Goal: Task Accomplishment & Management: Use online tool/utility

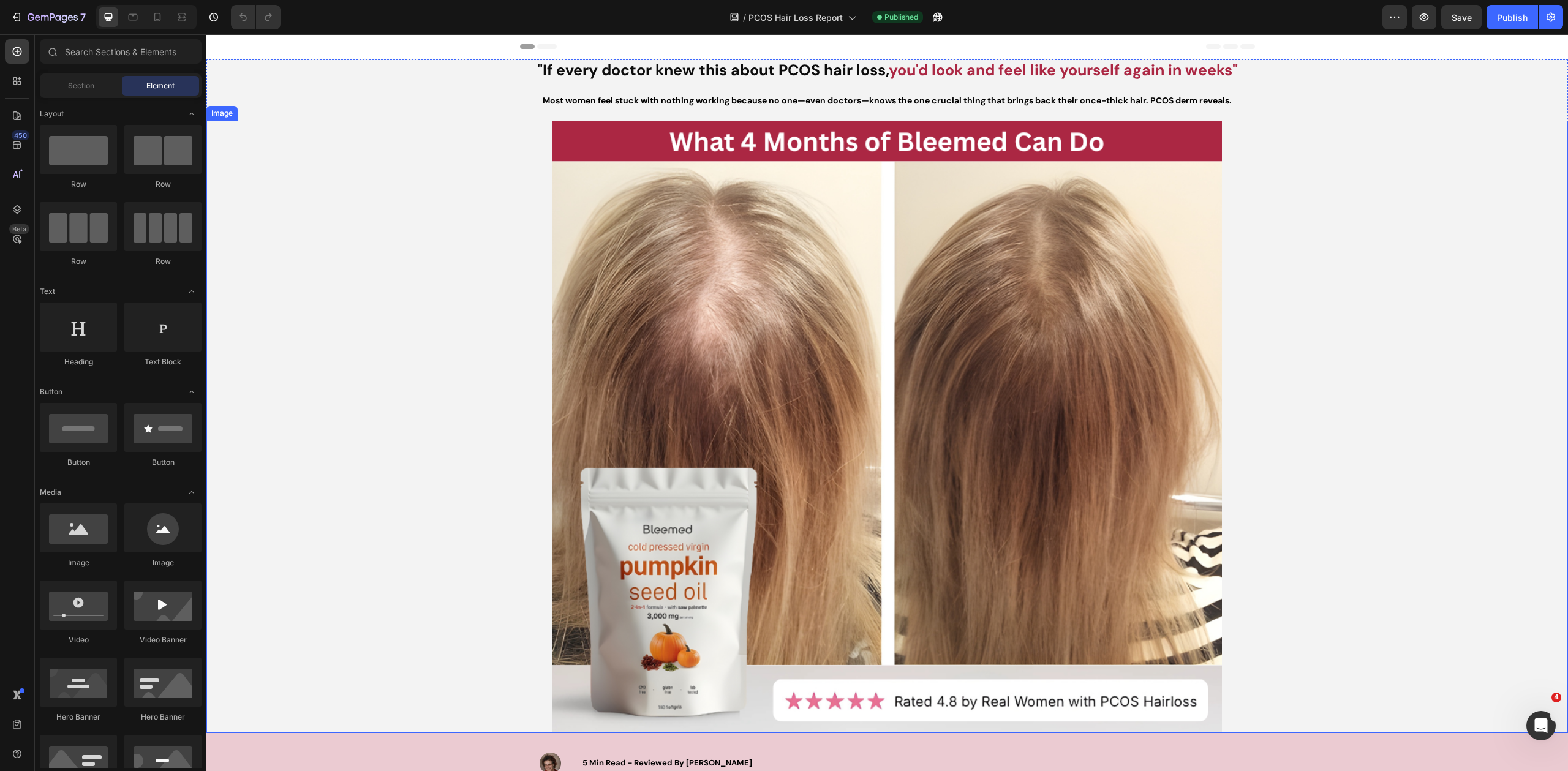
scroll to position [416, 0]
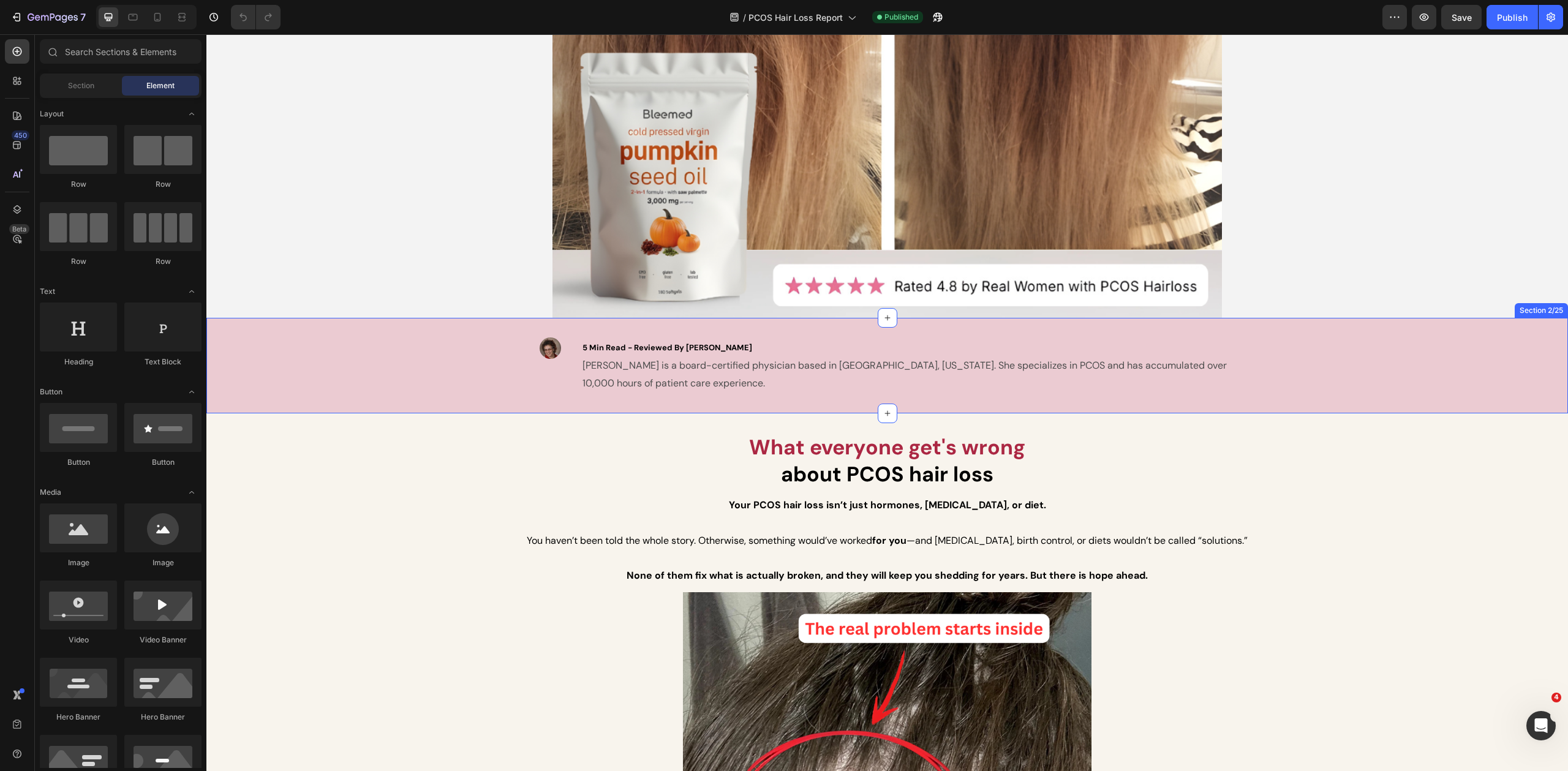
click at [1045, 386] on p "5 Min Read - Reviewed By [PERSON_NAME] [PERSON_NAME] is a board-certified physi…" at bounding box center [918, 365] width 671 height 53
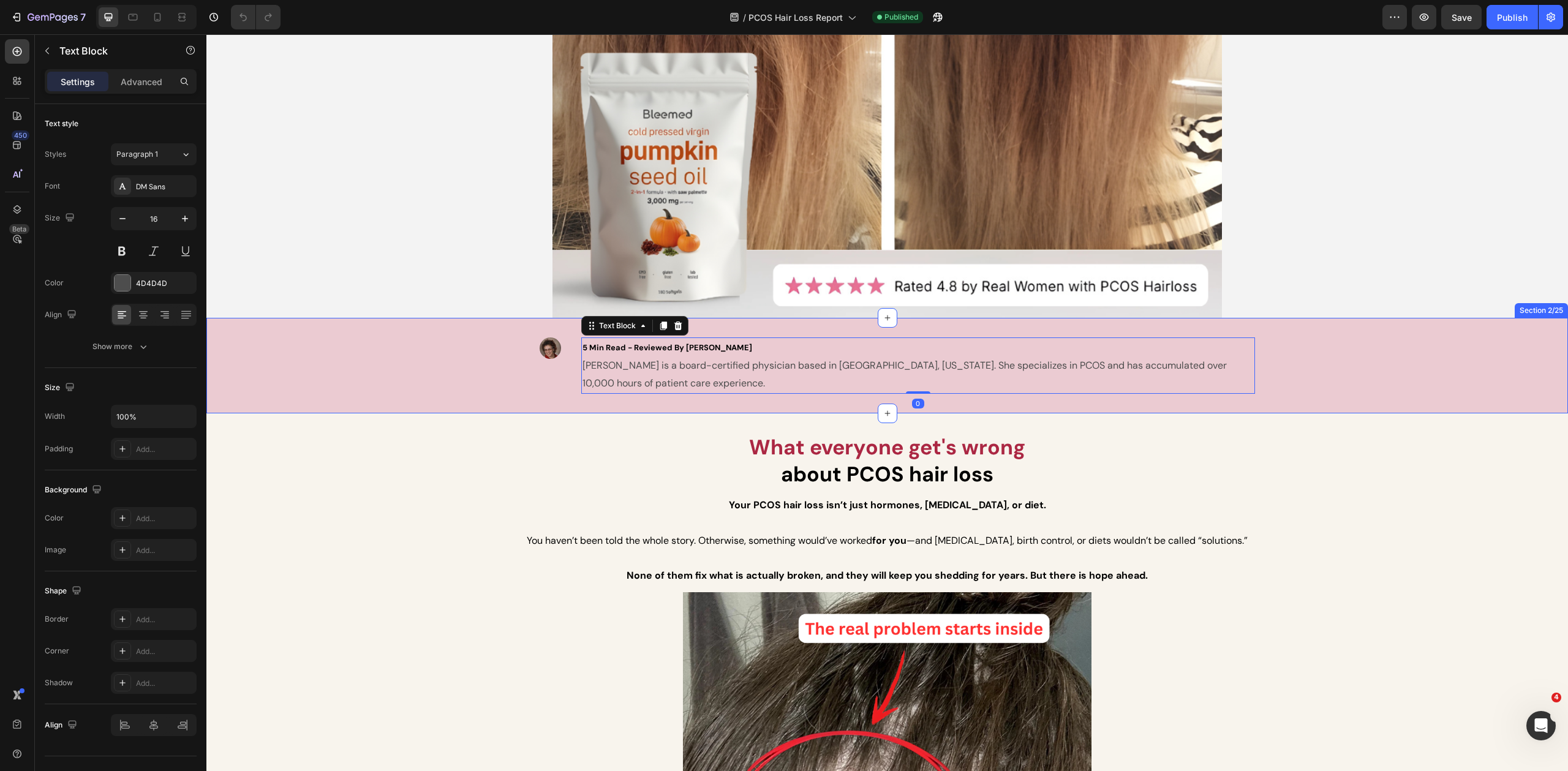
click at [461, 380] on div "Image 5 Min Read - Reviewed By [PERSON_NAME] [PERSON_NAME] is a board-certified…" at bounding box center [887, 365] width 1361 height 55
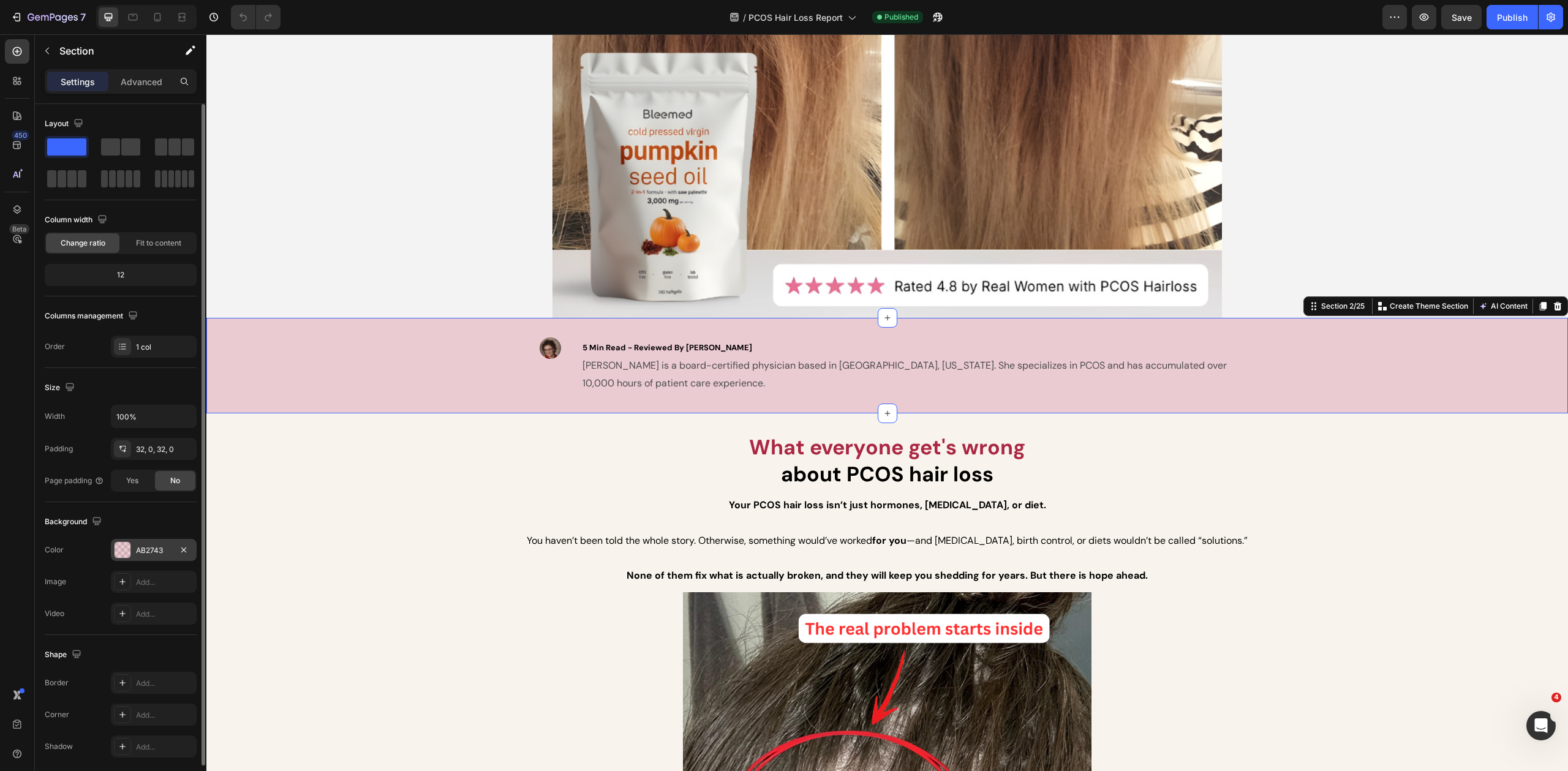
click at [143, 556] on div "AB2743" at bounding box center [154, 549] width 86 height 22
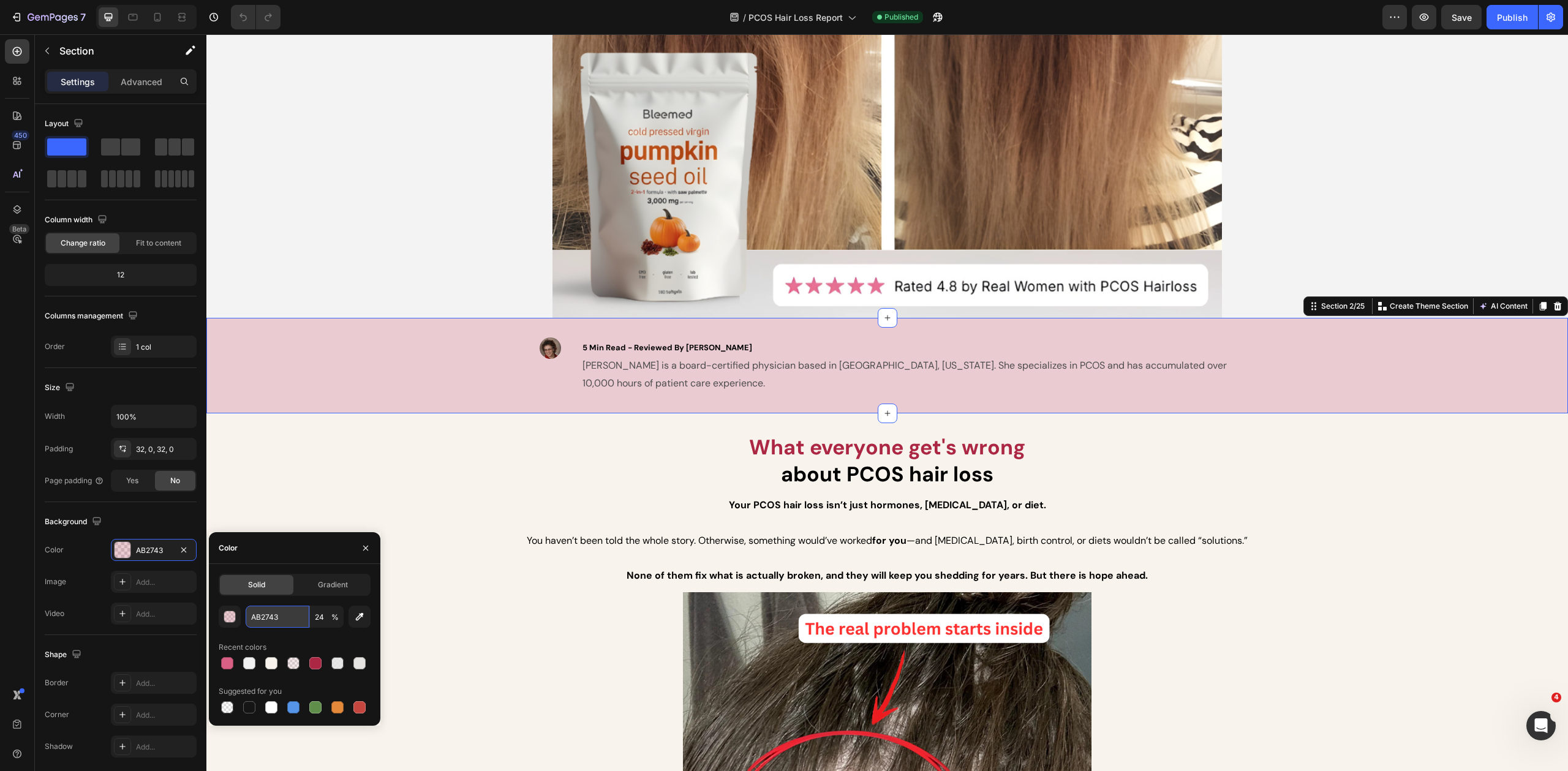
click at [279, 622] on input "AB2743" at bounding box center [277, 617] width 63 height 22
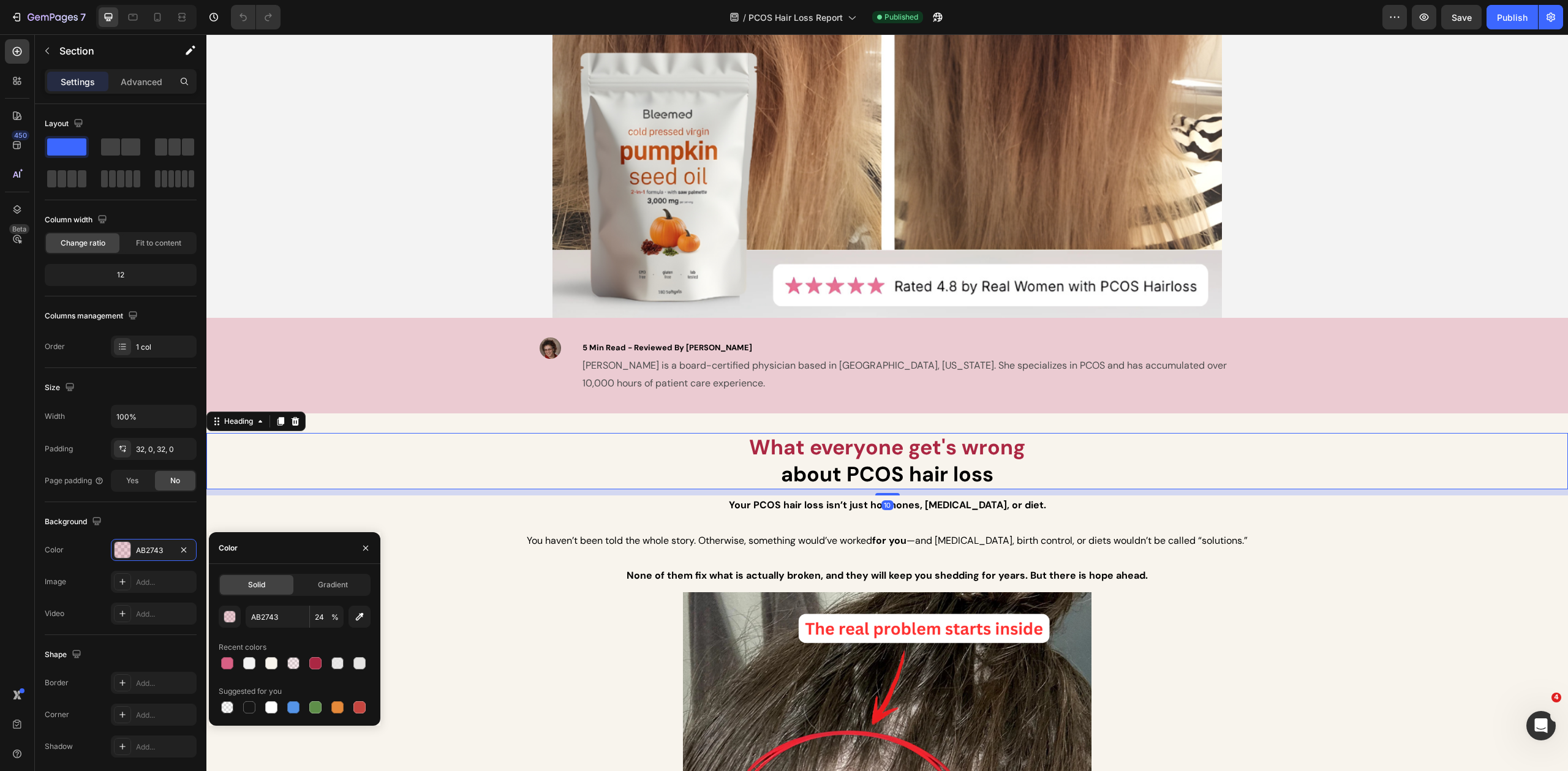
click at [409, 449] on h2 "What everyone get's wrong about PCOS hair loss" at bounding box center [887, 461] width 1361 height 56
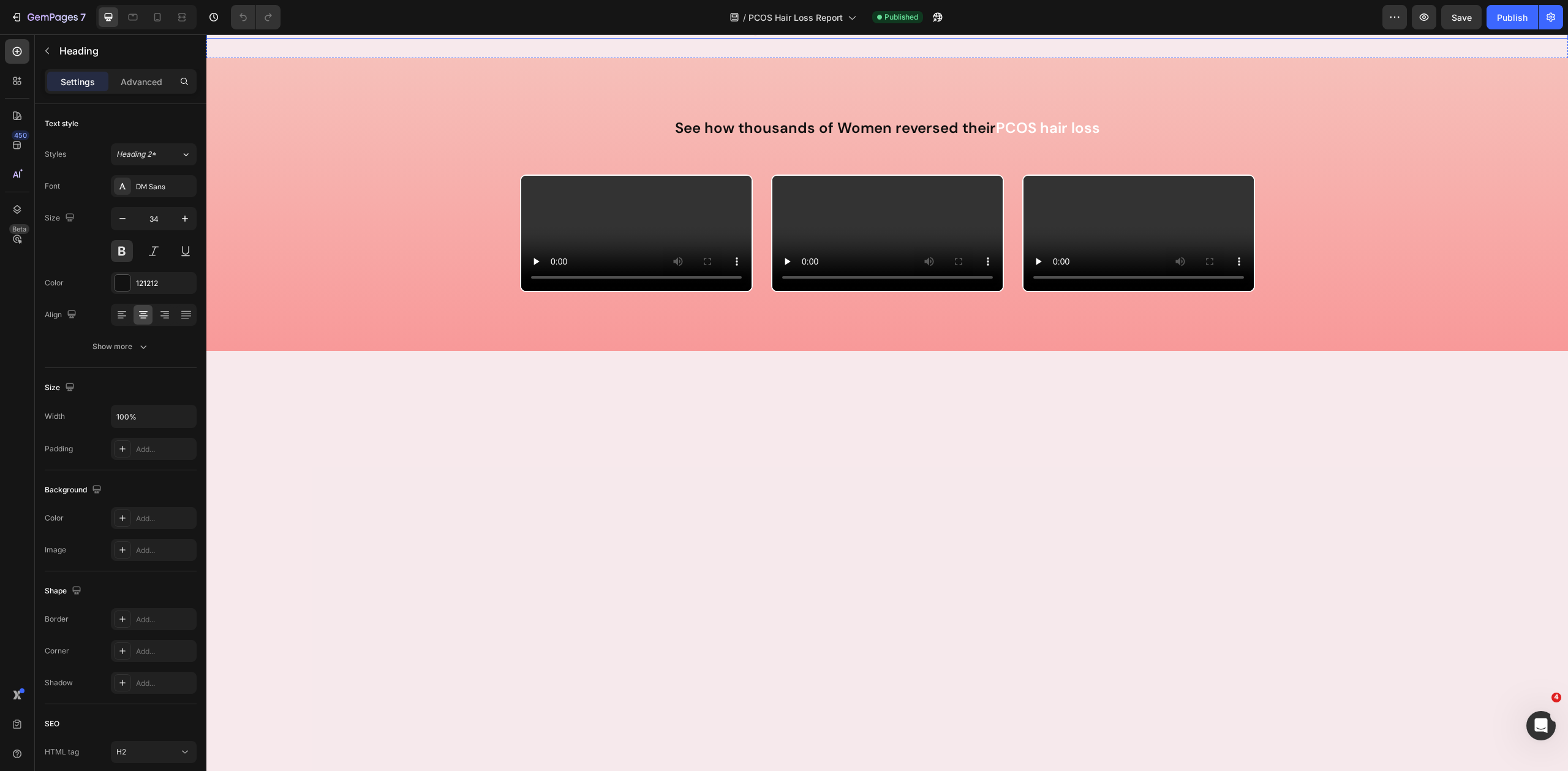
scroll to position [3242, 0]
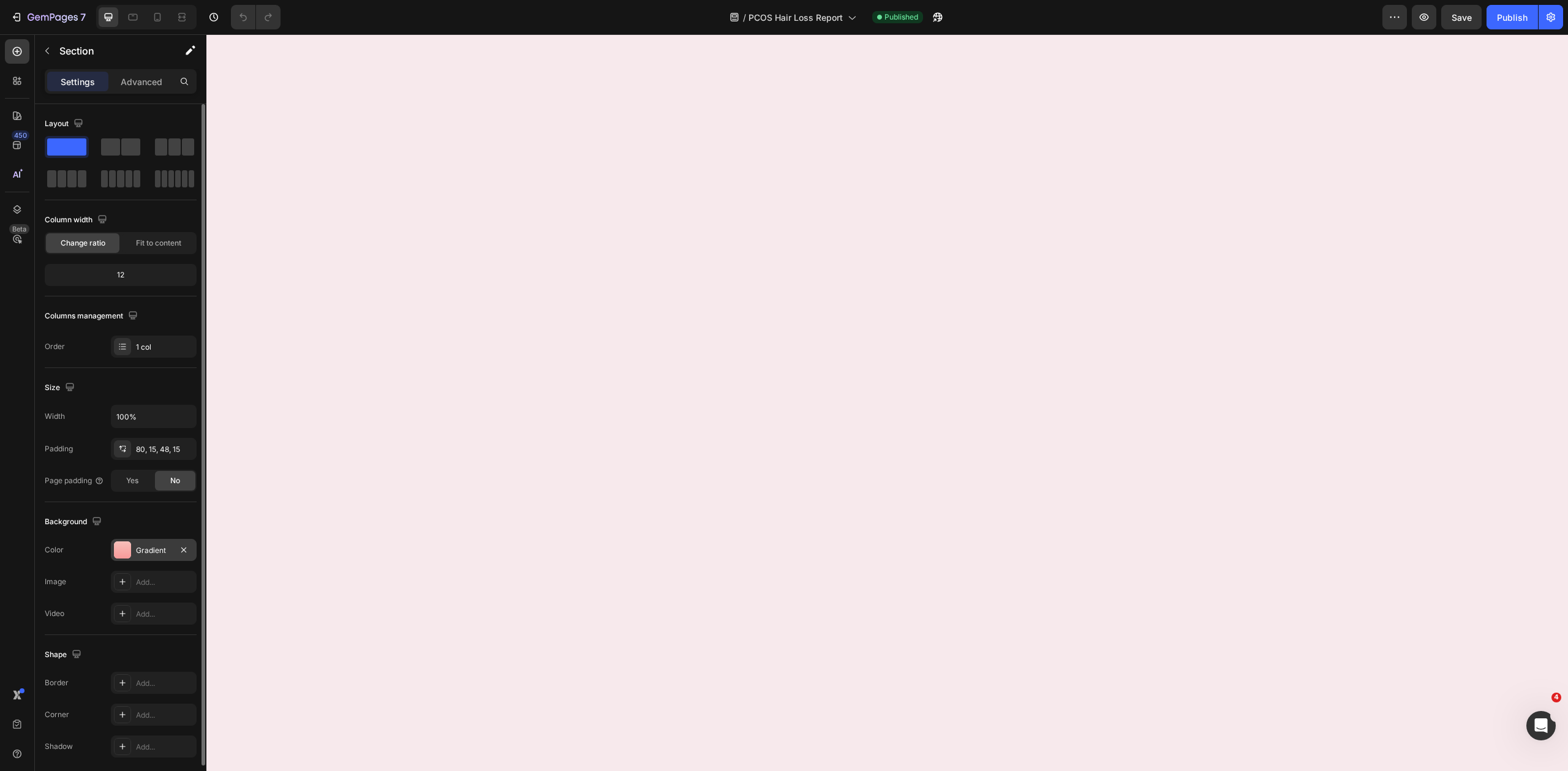
click at [157, 549] on div "Gradient" at bounding box center [154, 551] width 35 height 11
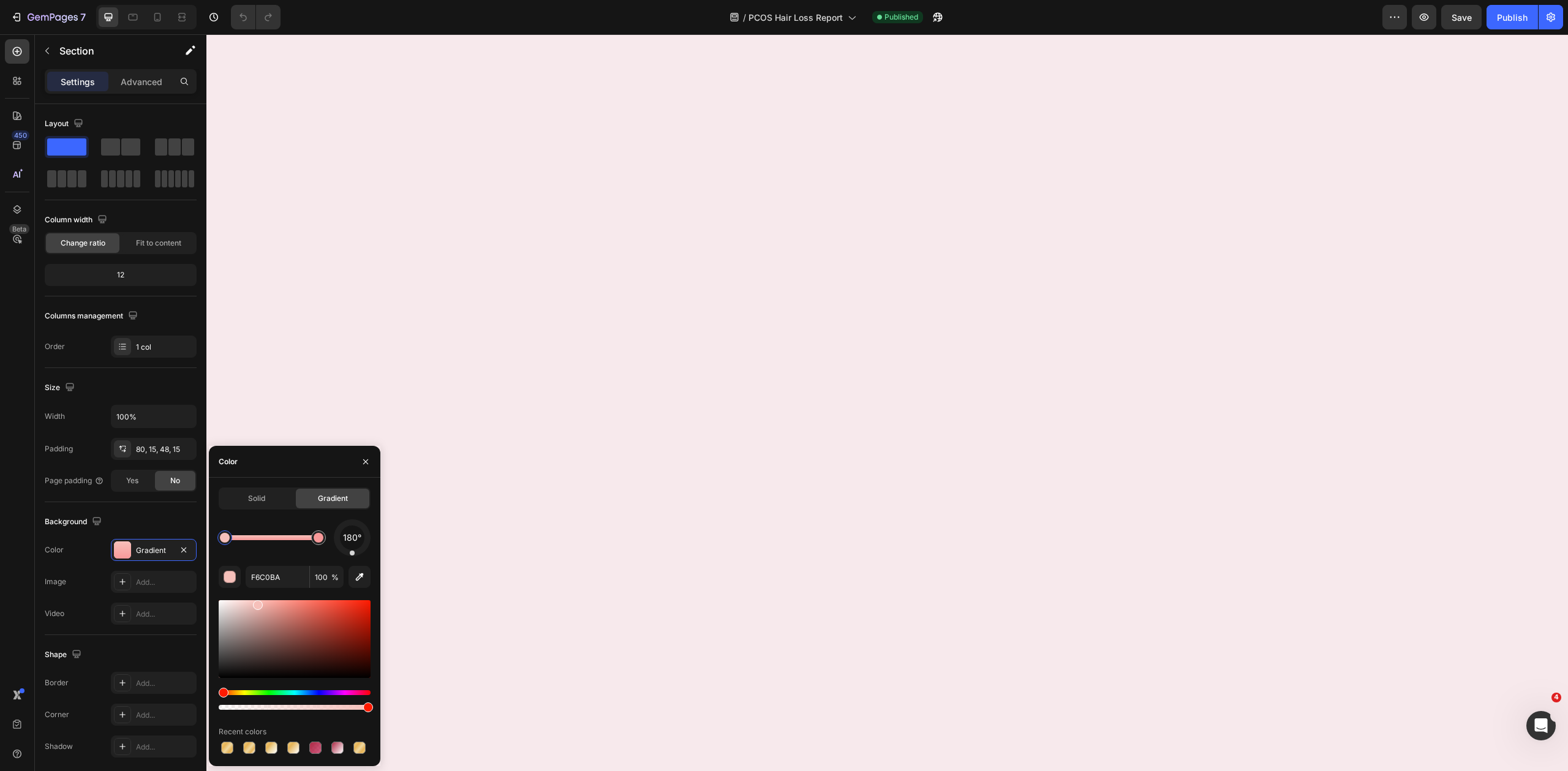
click at [225, 541] on div at bounding box center [225, 538] width 10 height 10
click at [320, 541] on div at bounding box center [318, 538] width 10 height 10
click at [220, 542] on div at bounding box center [224, 538] width 14 height 14
click at [274, 580] on input "F6C0BA" at bounding box center [277, 576] width 63 height 22
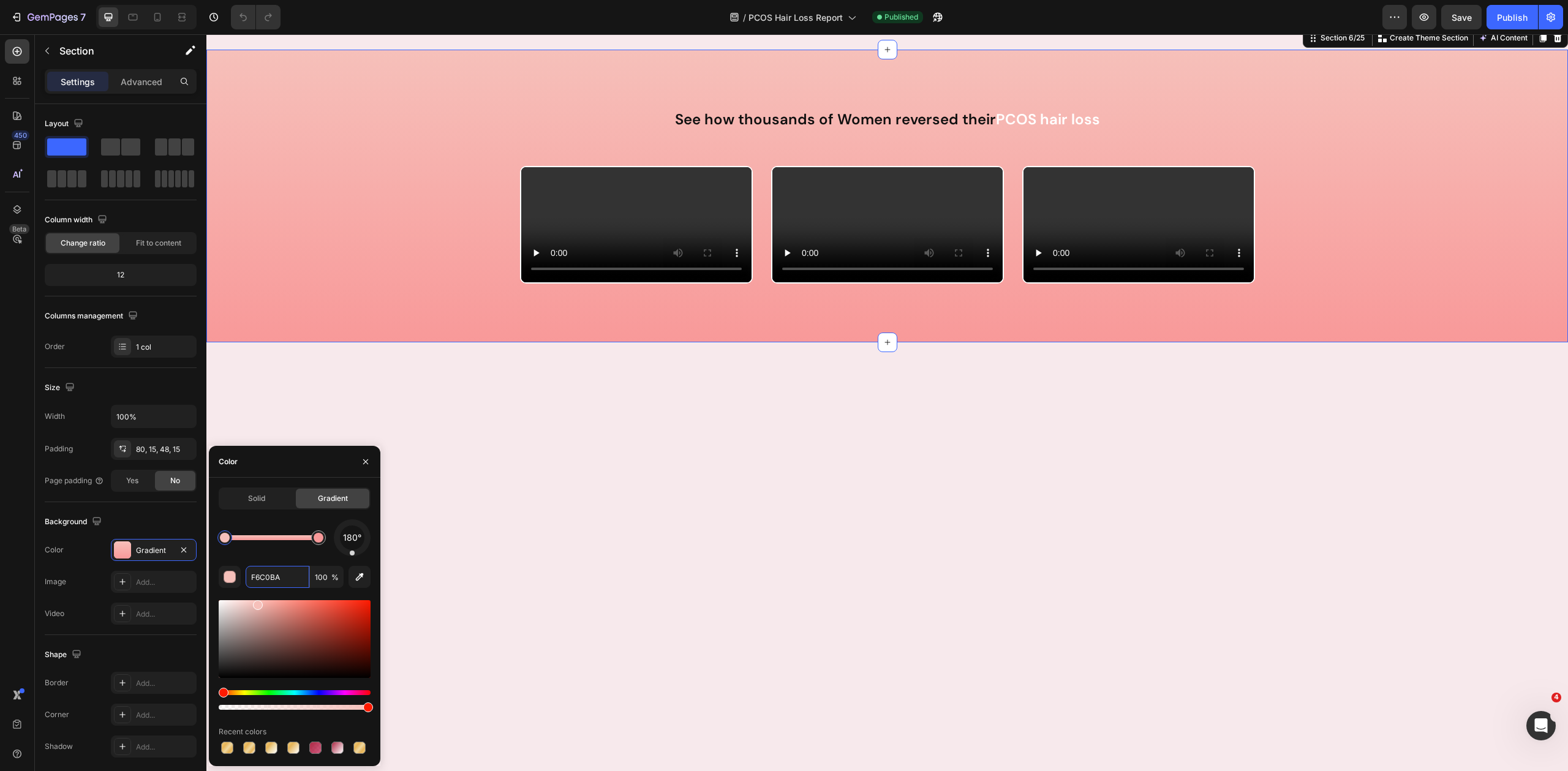
scroll to position [3358, 0]
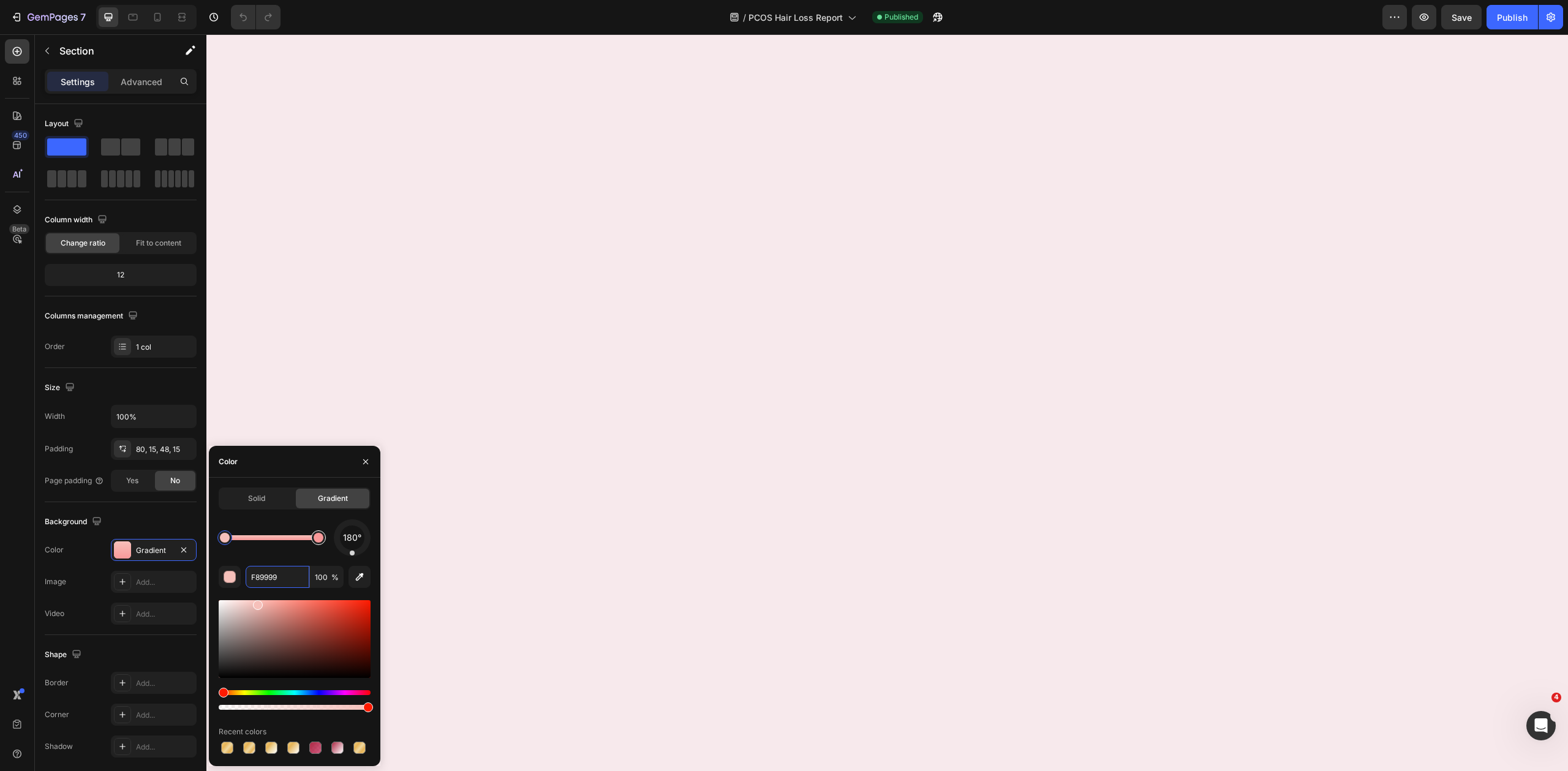
click at [315, 537] on div at bounding box center [318, 538] width 10 height 10
drag, startPoint x: 316, startPoint y: 542, endPoint x: 326, endPoint y: 542, distance: 10.0
click at [323, 542] on div at bounding box center [318, 538] width 10 height 10
click at [290, 576] on input "F6C0BA" at bounding box center [277, 576] width 63 height 22
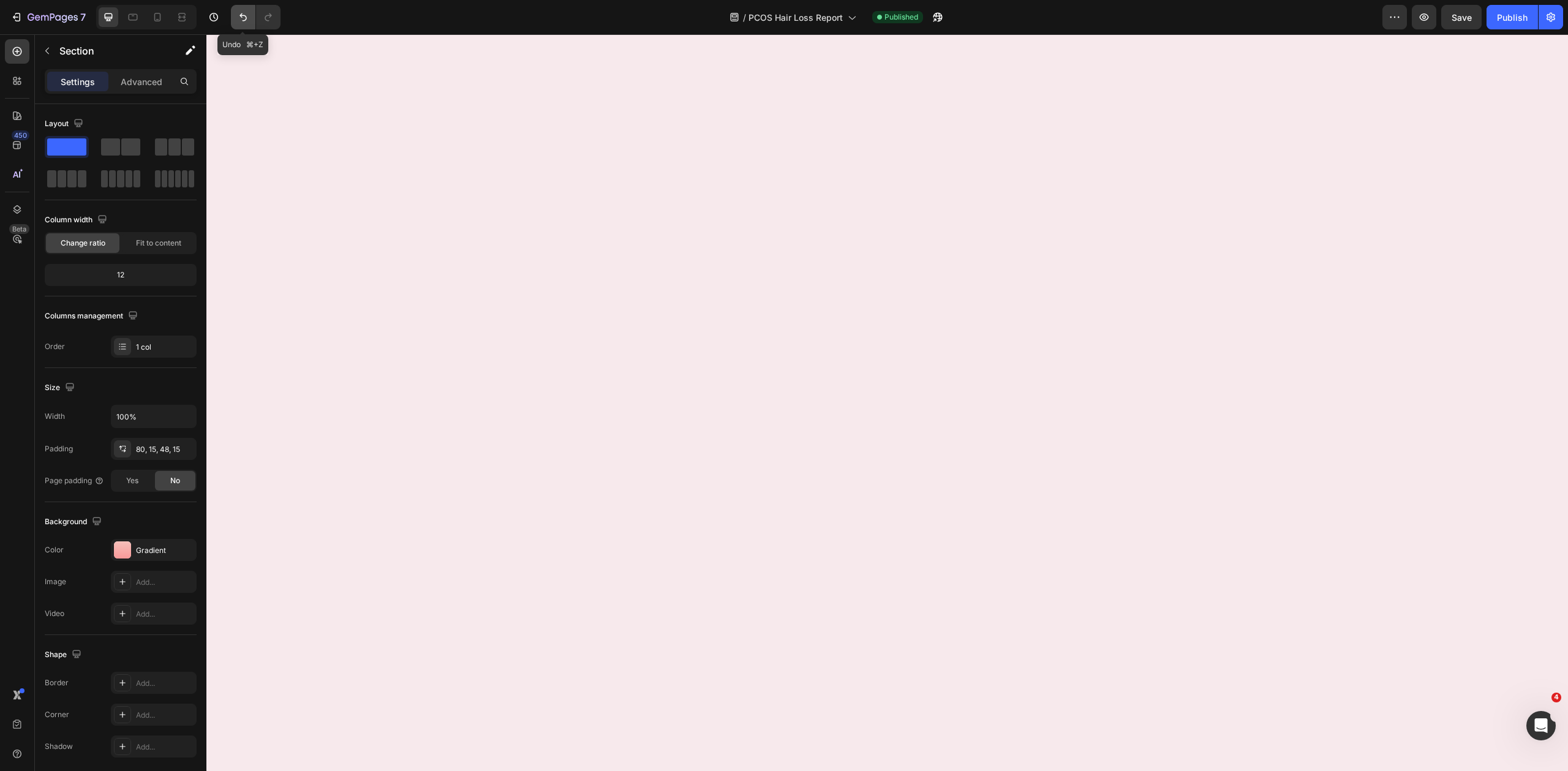
click at [240, 22] on icon "Undo/Redo" at bounding box center [243, 17] width 12 height 12
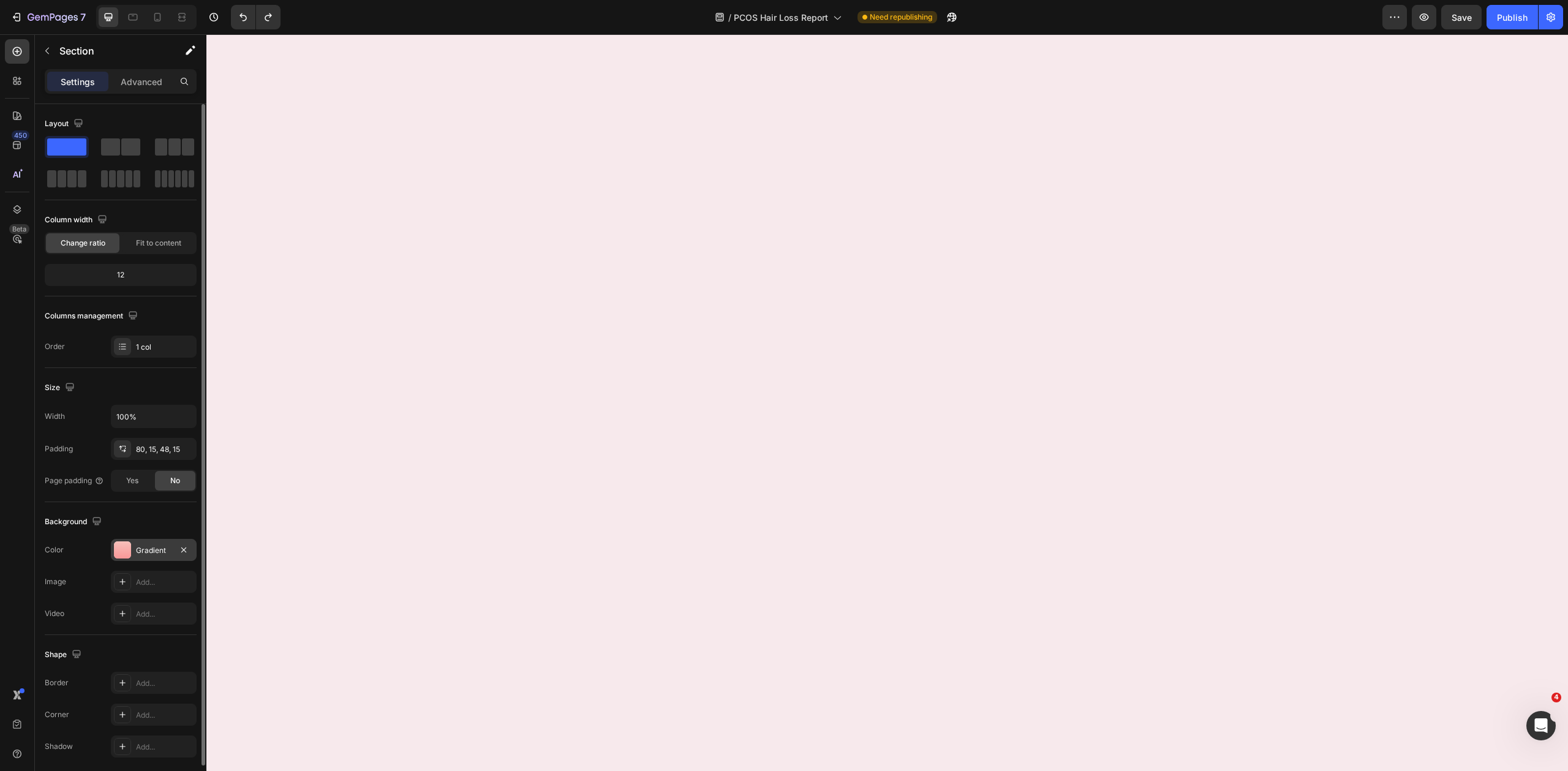
click at [138, 555] on div "Gradient" at bounding box center [154, 549] width 86 height 22
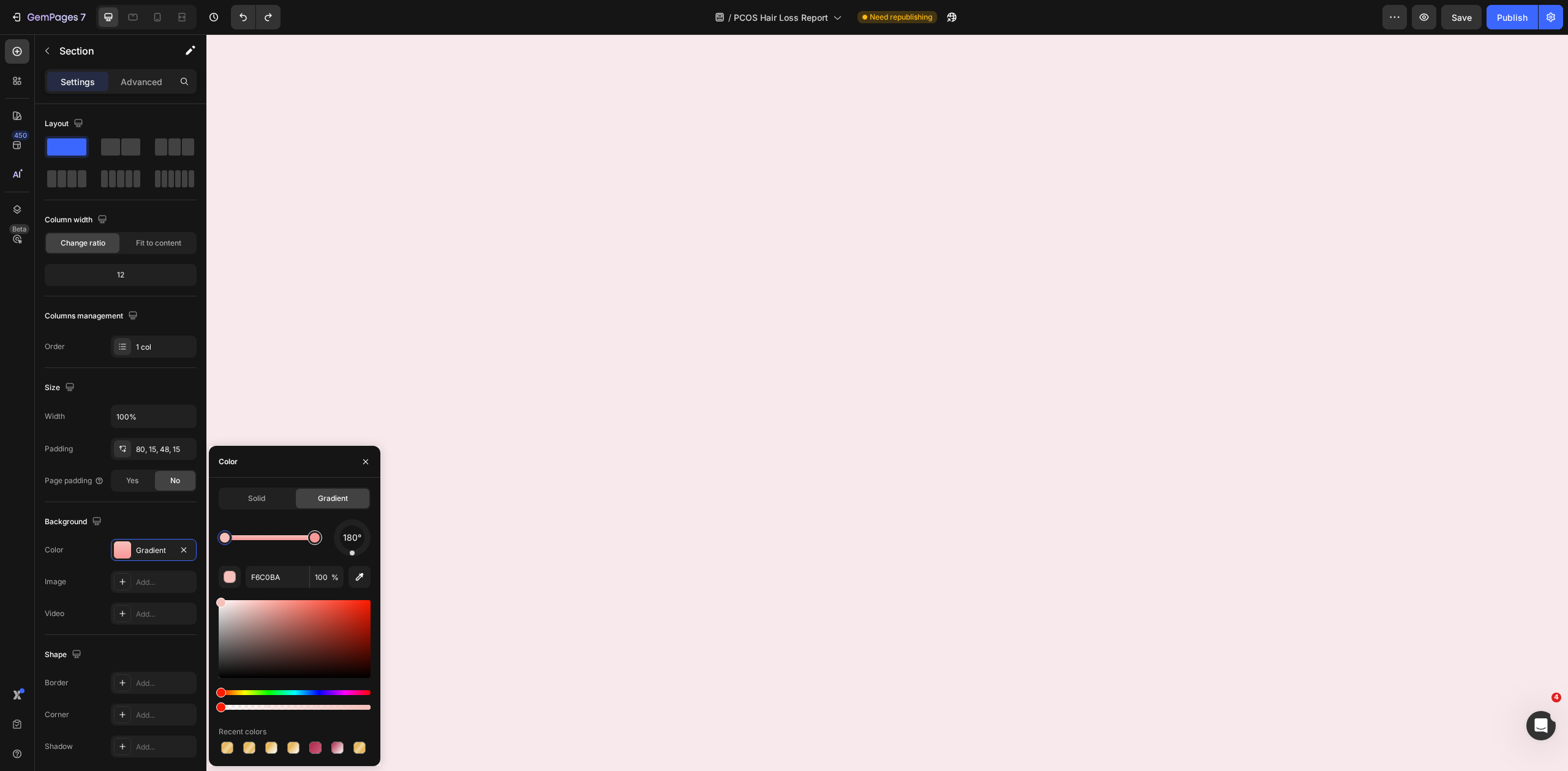
type input "F89999"
click at [316, 536] on div at bounding box center [315, 538] width 10 height 10
click at [284, 573] on input "F89999" at bounding box center [277, 576] width 63 height 22
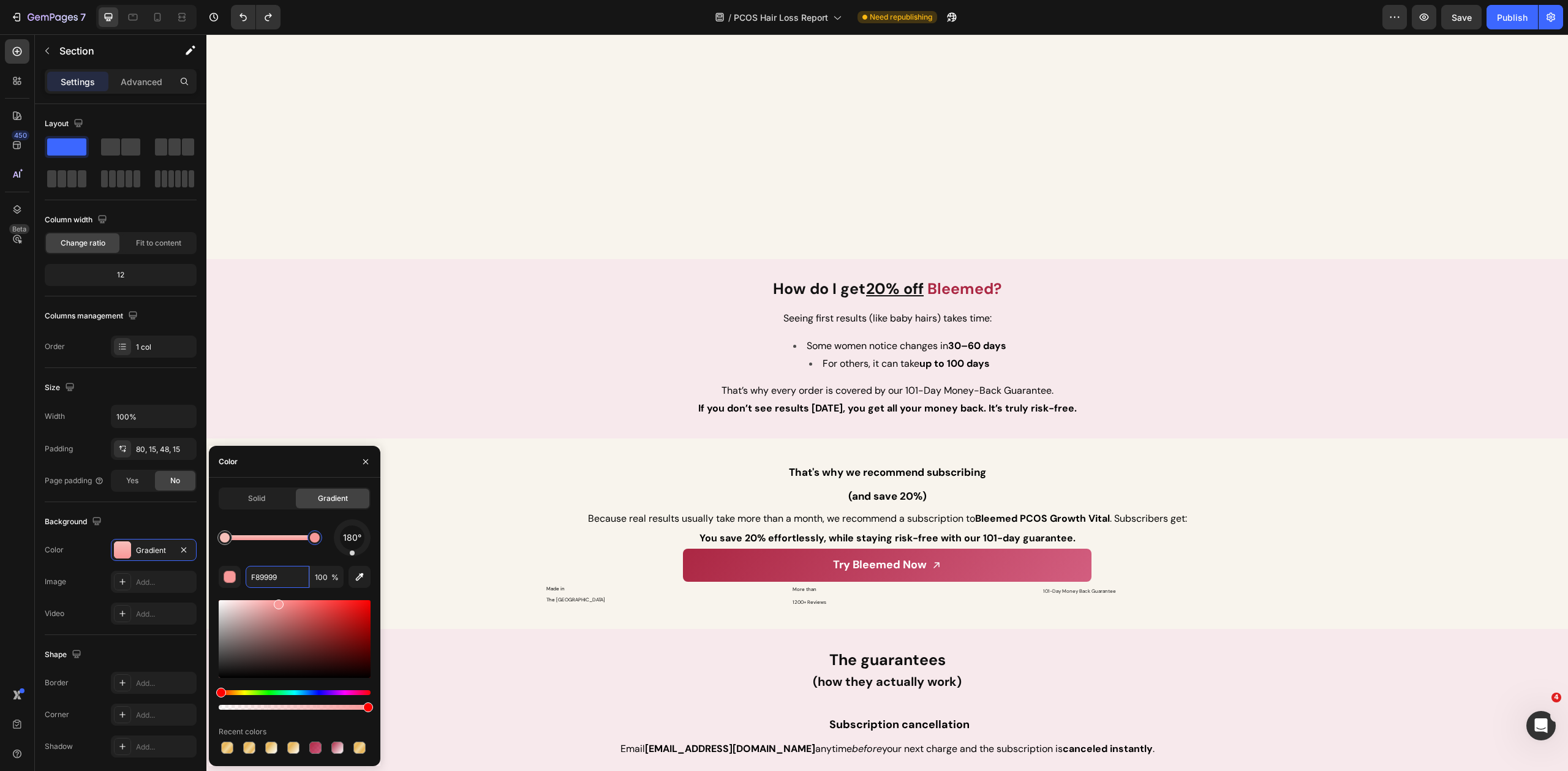
scroll to position [7071, 0]
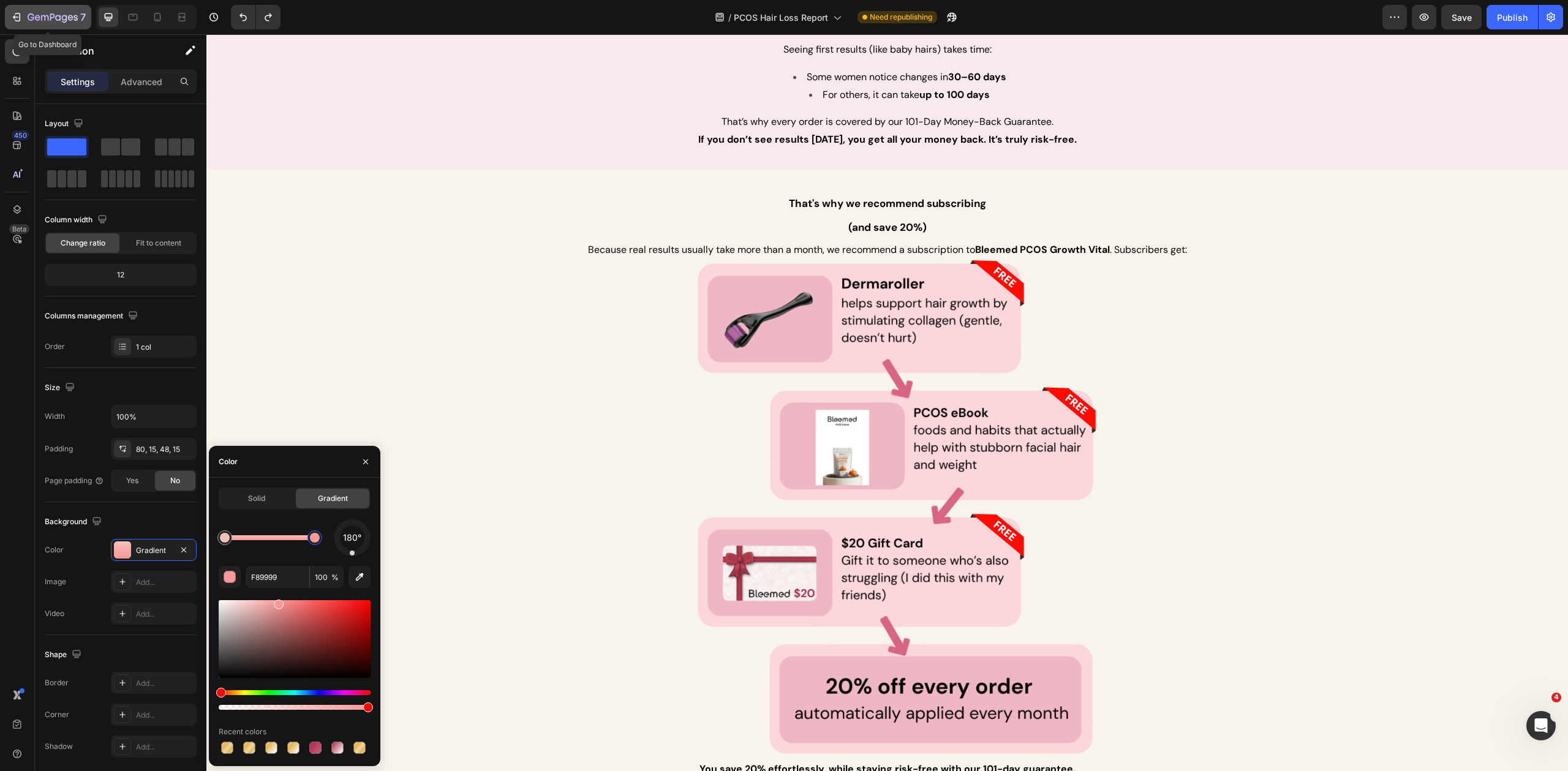
click at [18, 19] on icon "button" at bounding box center [16, 17] width 12 height 12
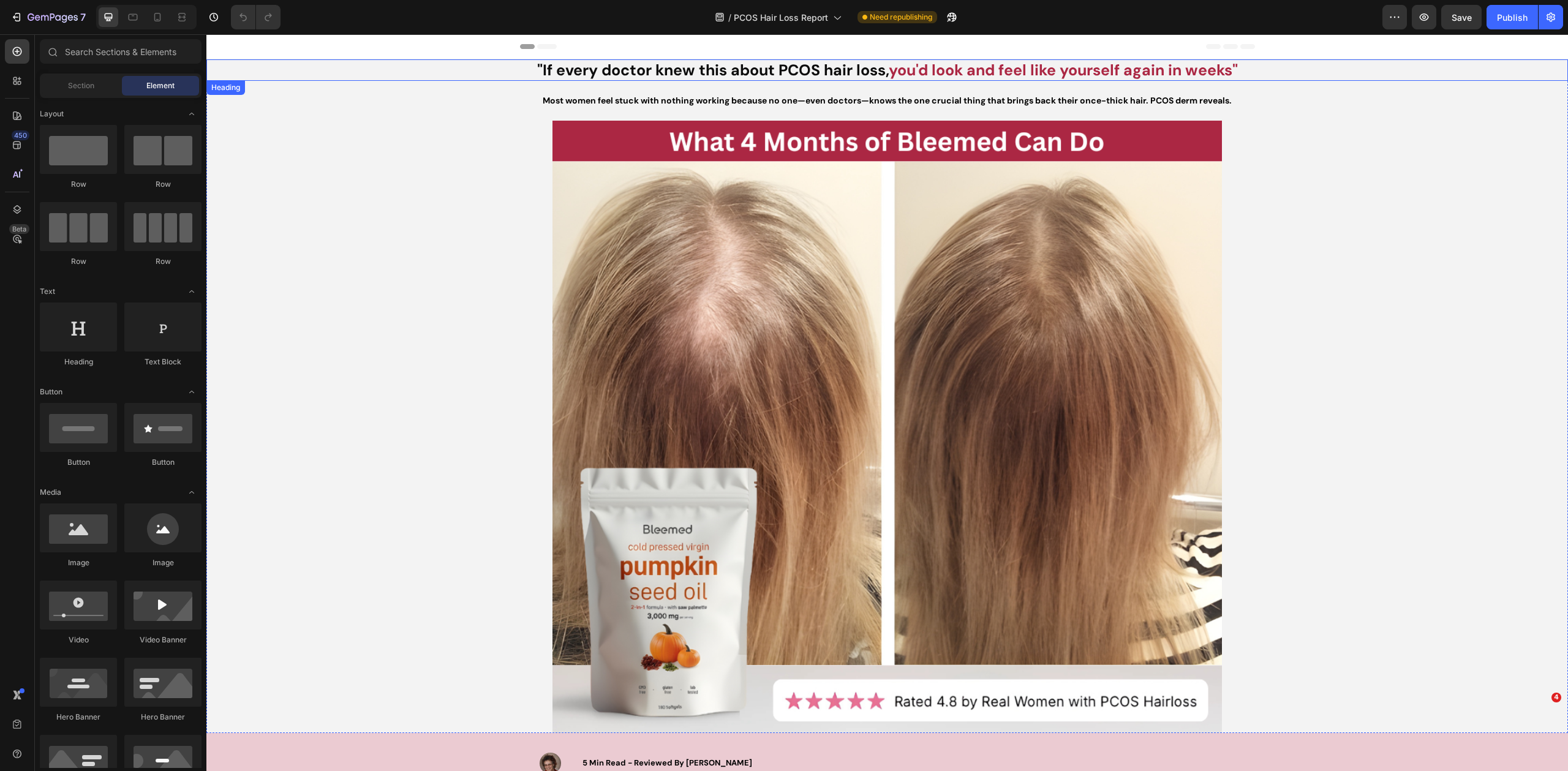
click at [1034, 63] on strong "you'd look and feel like yourself again in weeks"" at bounding box center [1063, 70] width 349 height 20
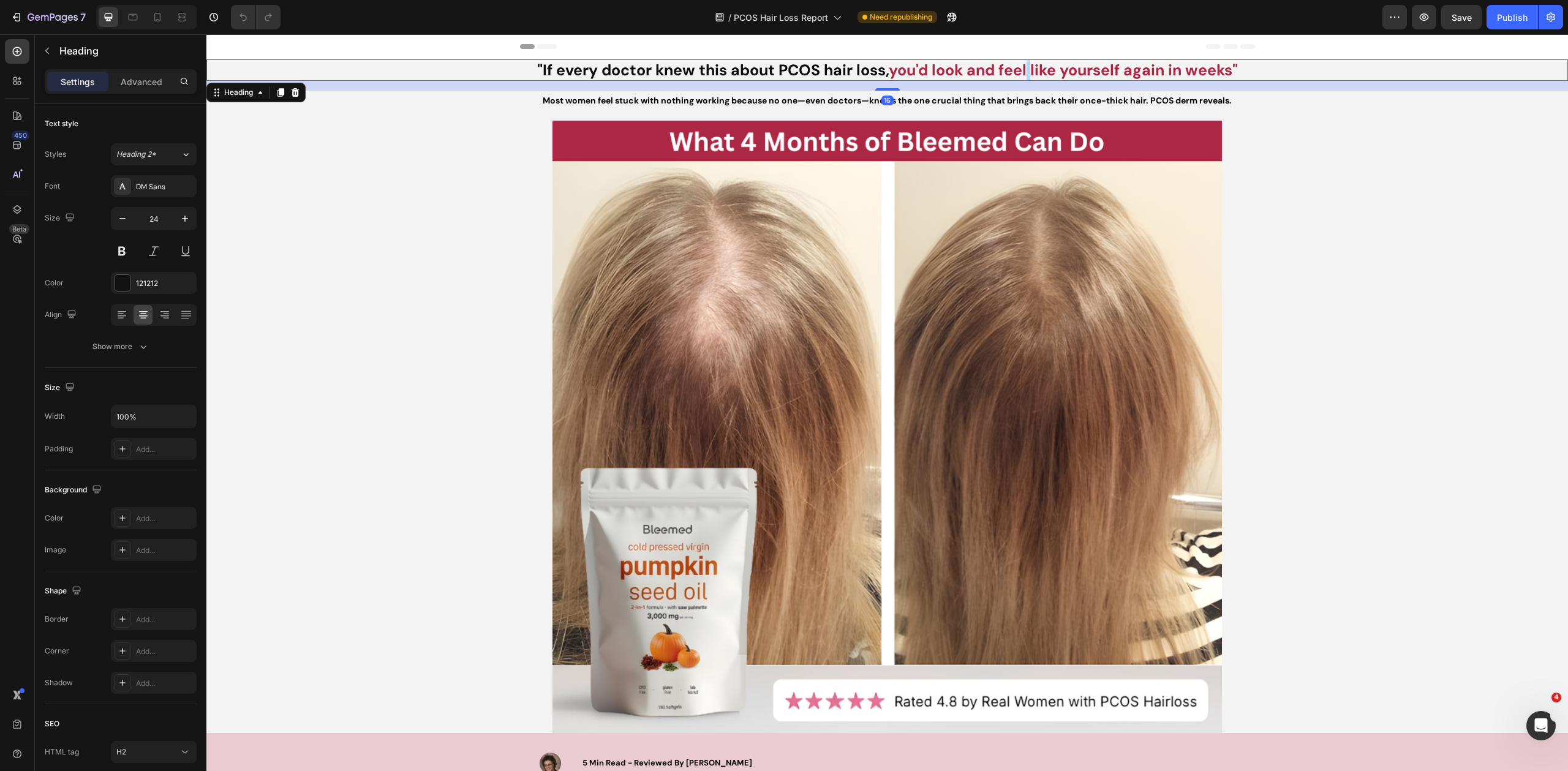
click at [1025, 68] on strong "you'd look and feel like yourself again in weeks"" at bounding box center [1063, 70] width 349 height 20
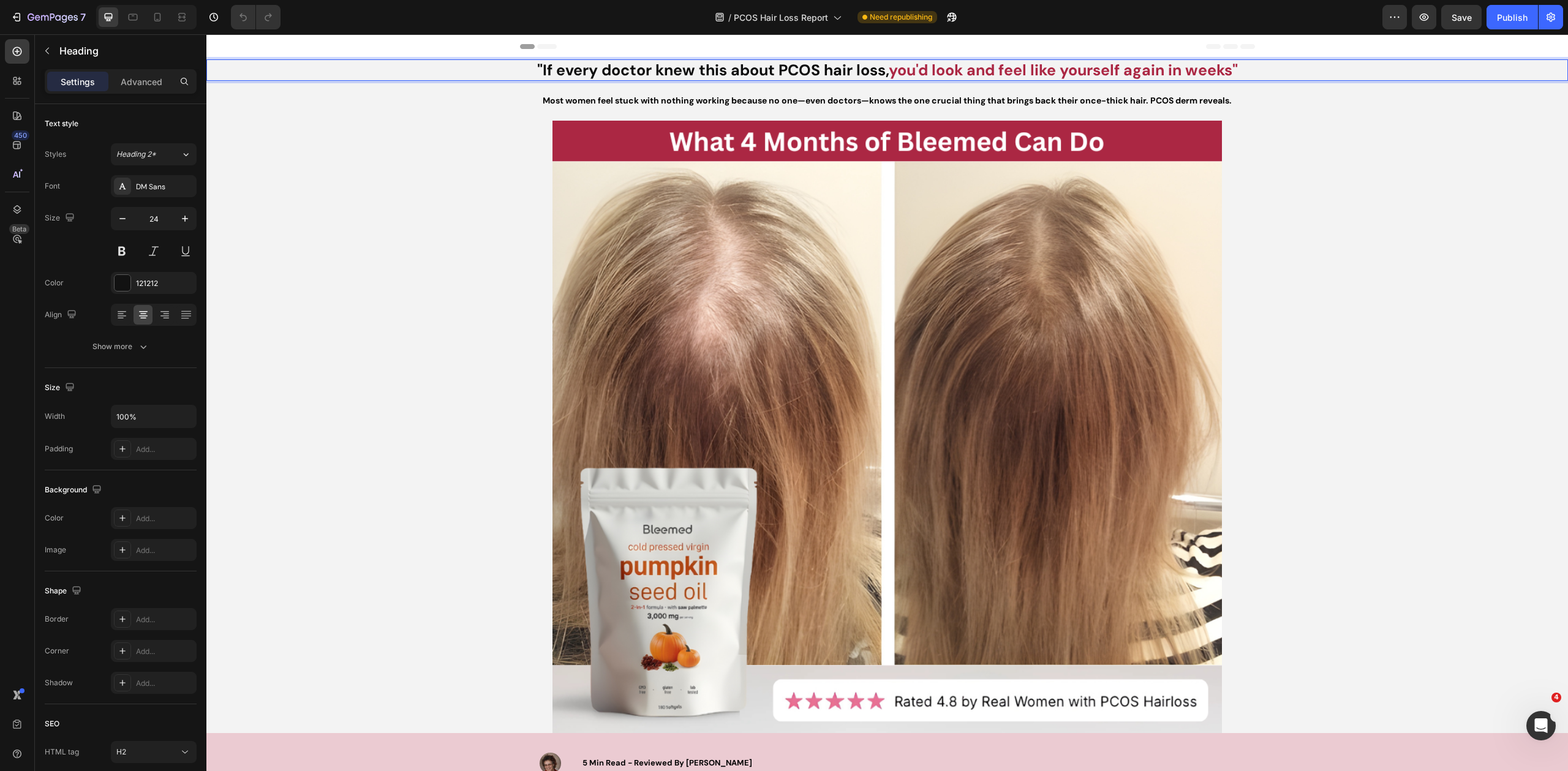
click at [1014, 68] on strong "you'd look and feel like yourself again in weeks"" at bounding box center [1063, 70] width 349 height 20
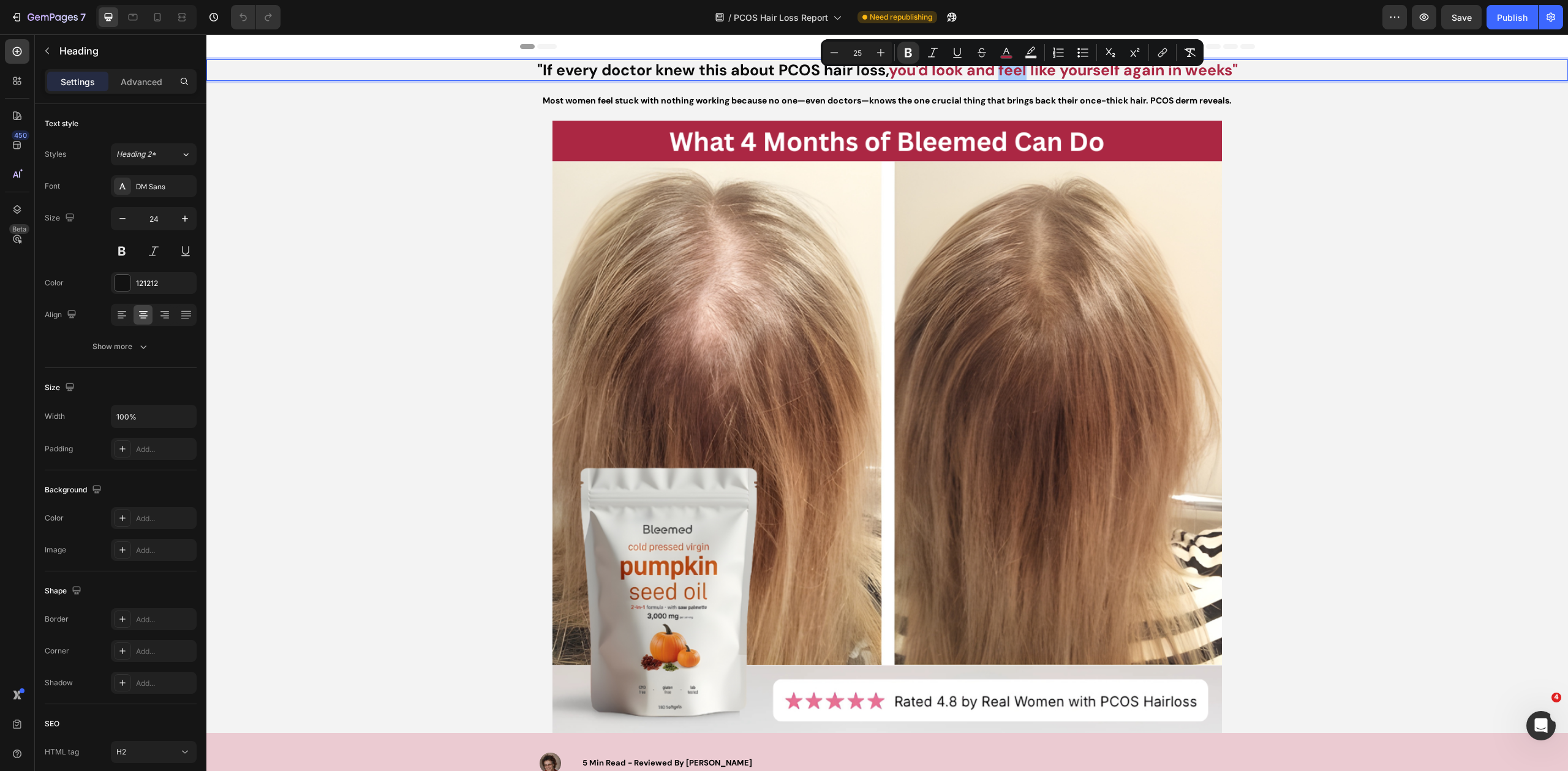
drag, startPoint x: 1009, startPoint y: 53, endPoint x: 1009, endPoint y: 64, distance: 11.0
click at [1009, 54] on icon "Editor contextual toolbar" at bounding box center [1006, 51] width 6 height 6
type input "AB2743"
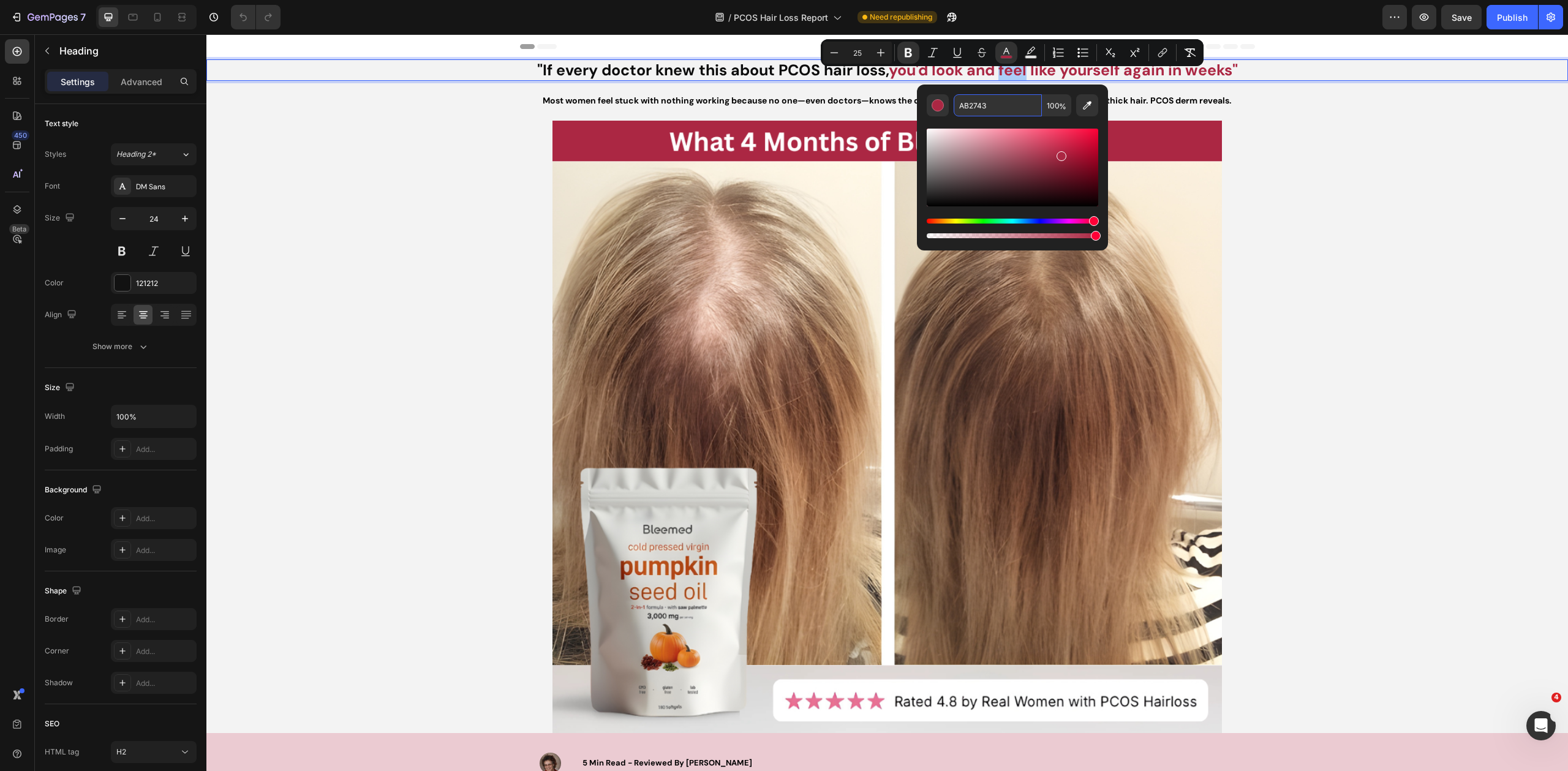
click at [984, 111] on input "AB2743" at bounding box center [997, 105] width 88 height 22
copy strong "feel"
drag, startPoint x: 1370, startPoint y: 309, endPoint x: 1251, endPoint y: 346, distance: 124.6
click at [1370, 309] on div at bounding box center [887, 427] width 1361 height 613
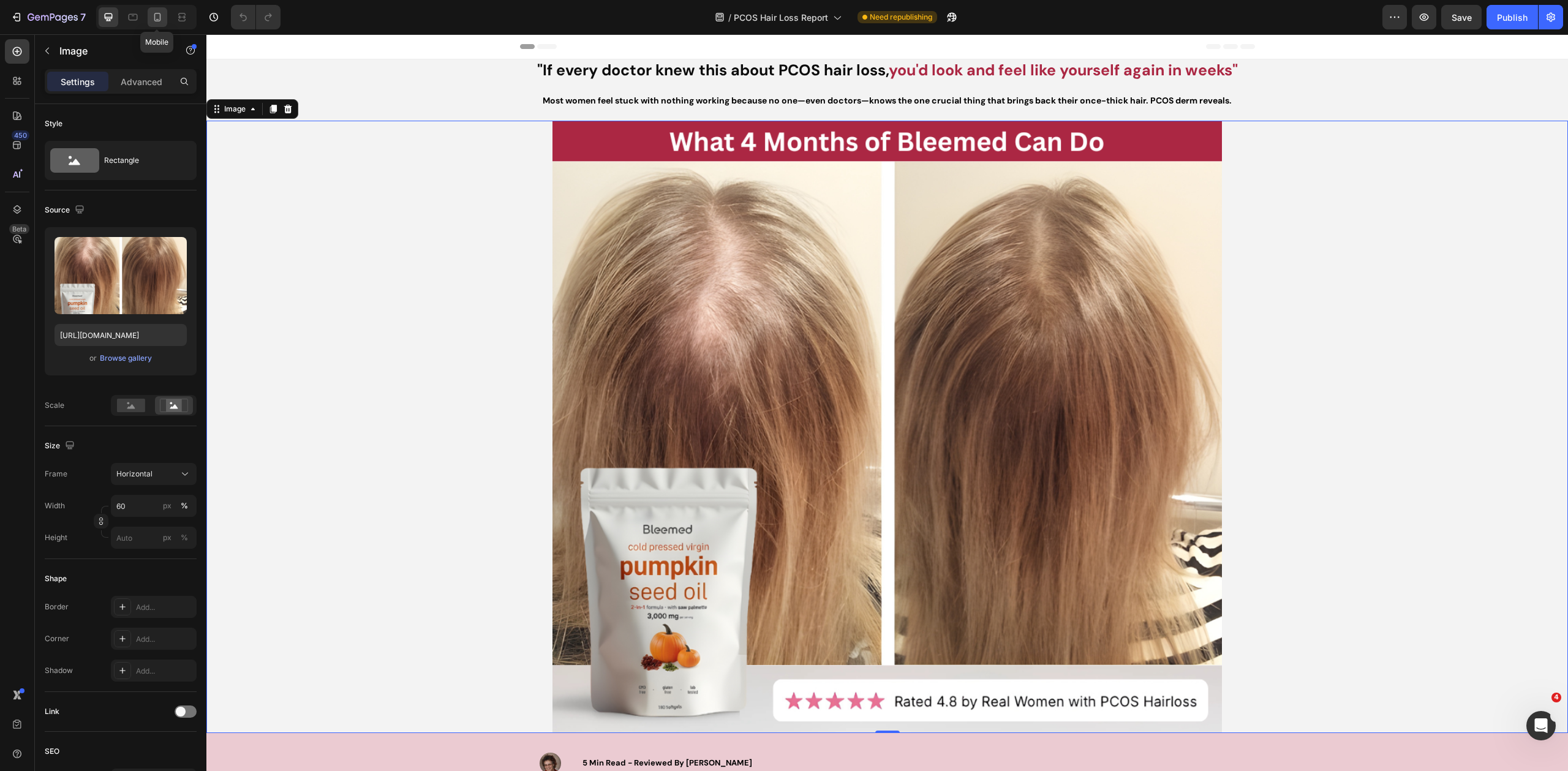
click at [163, 15] on div at bounding box center [158, 17] width 19 height 19
type input "https://cdn.shopify.com/s/files/1/0931/7181/0626/files/gempages_583244777114305…"
type input "100"
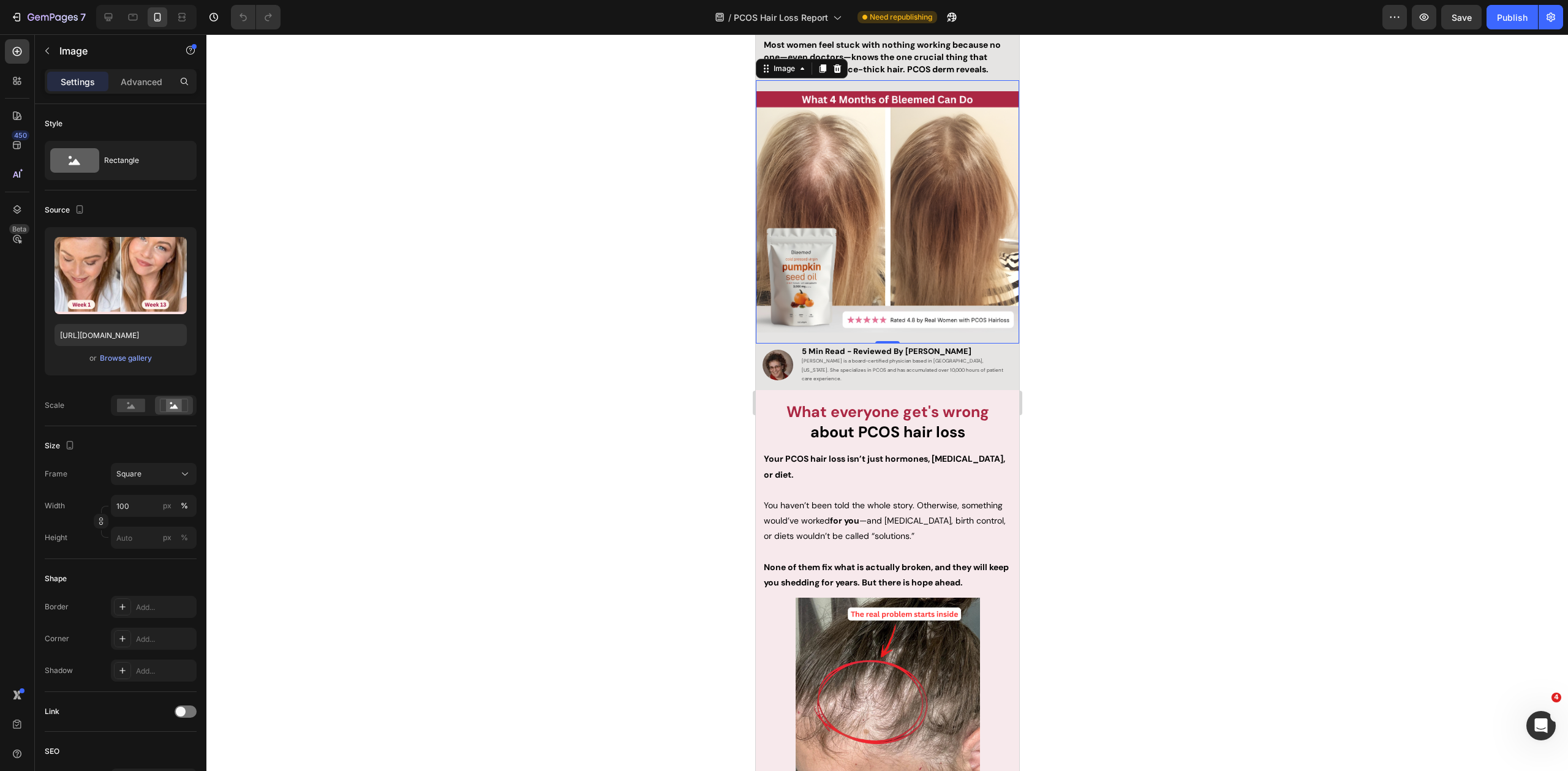
scroll to position [88, 0]
